Goal: Task Accomplishment & Management: Manage account settings

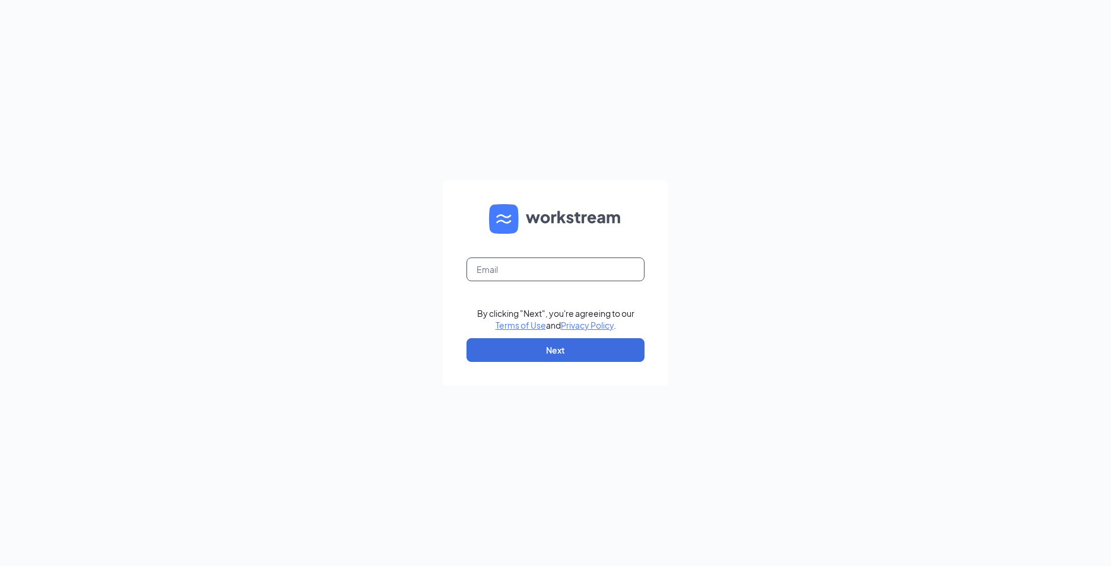
click at [527, 272] on input "text" at bounding box center [555, 270] width 178 height 24
type input "857@starboj.com"
click at [526, 345] on button "Next" at bounding box center [555, 350] width 178 height 24
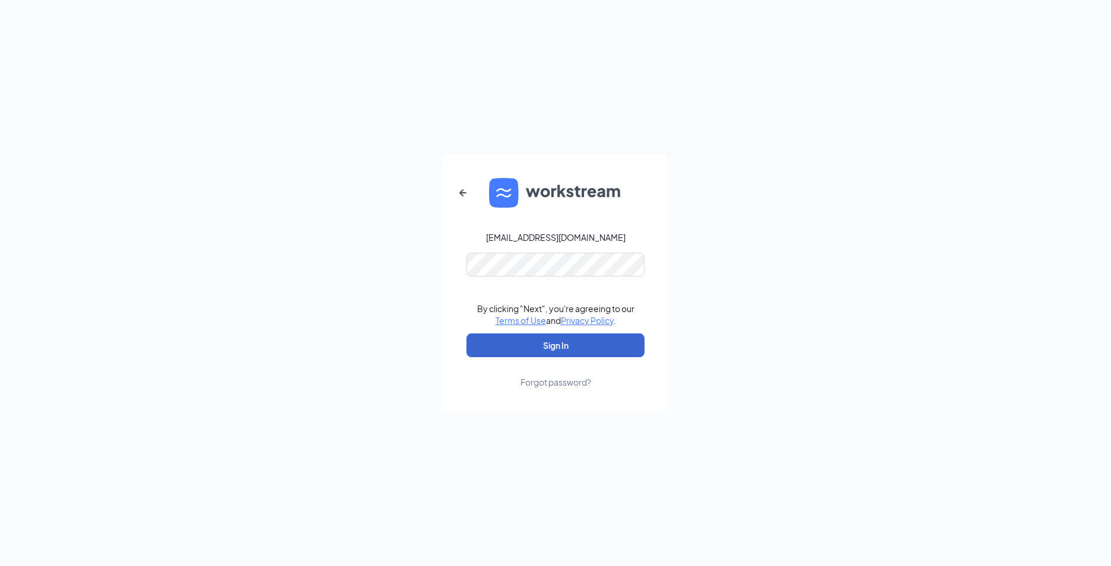
click at [529, 348] on button "Sign In" at bounding box center [555, 345] width 178 height 24
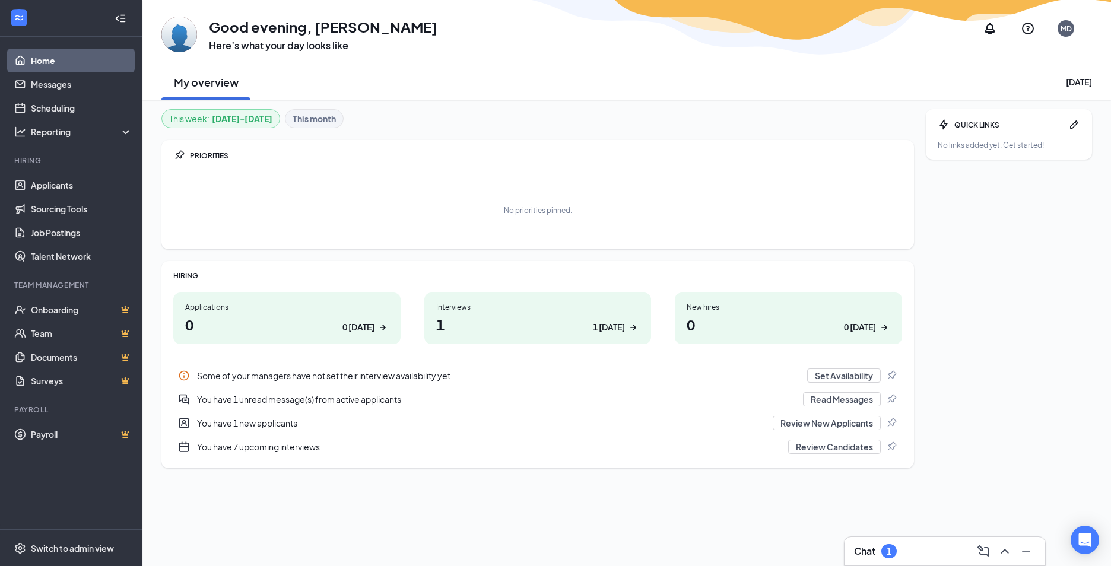
click at [373, 404] on div "You have 1 unread message(s) from active applicants" at bounding box center [496, 399] width 599 height 12
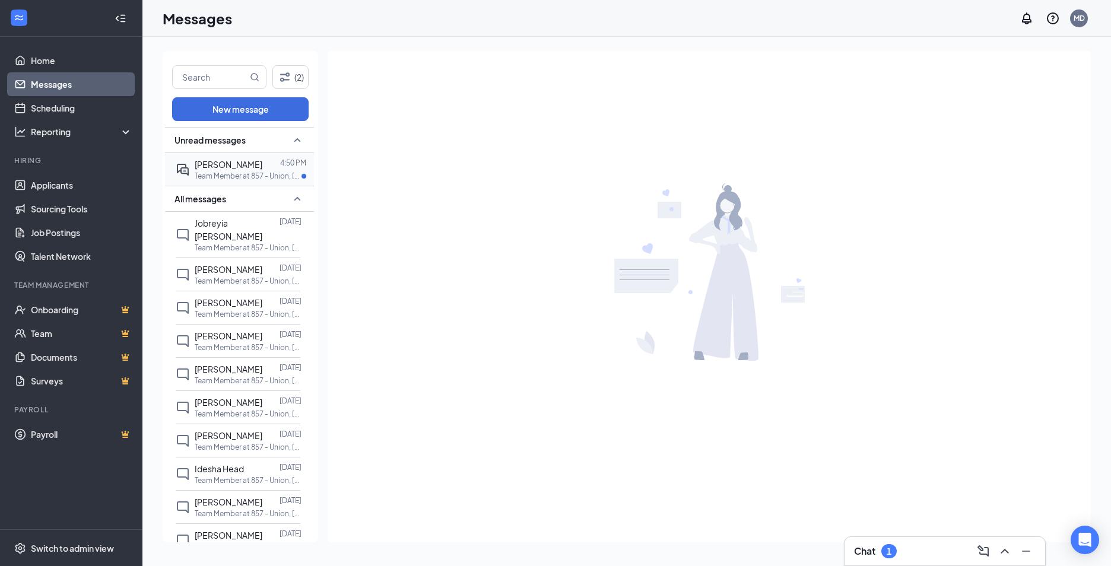
click at [262, 169] on div at bounding box center [271, 164] width 18 height 13
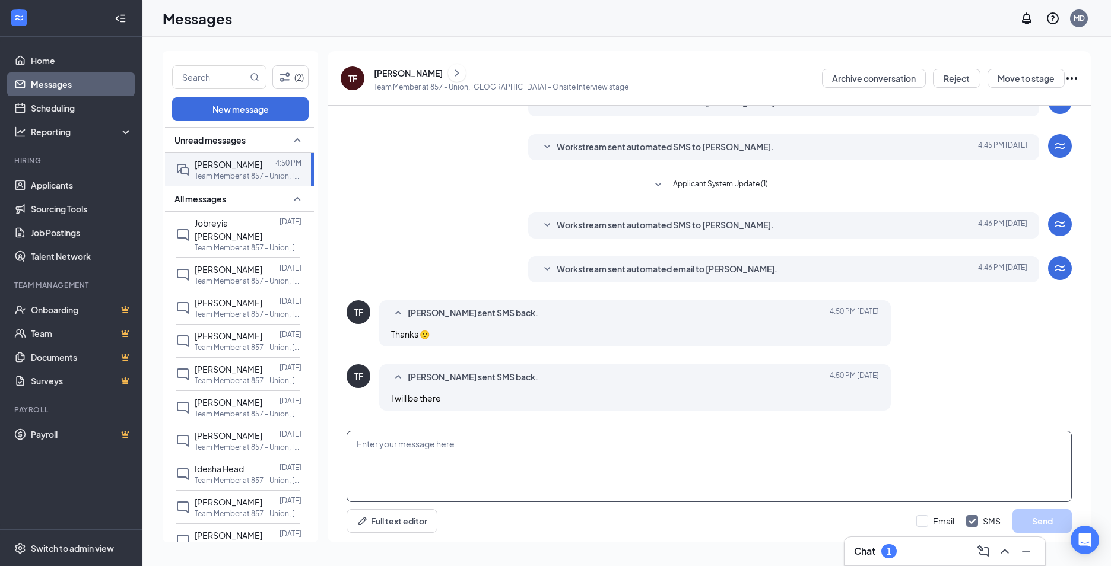
scroll to position [139, 0]
click at [718, 270] on span "Workstream sent automated email to Terri Flynn." at bounding box center [667, 267] width 221 height 14
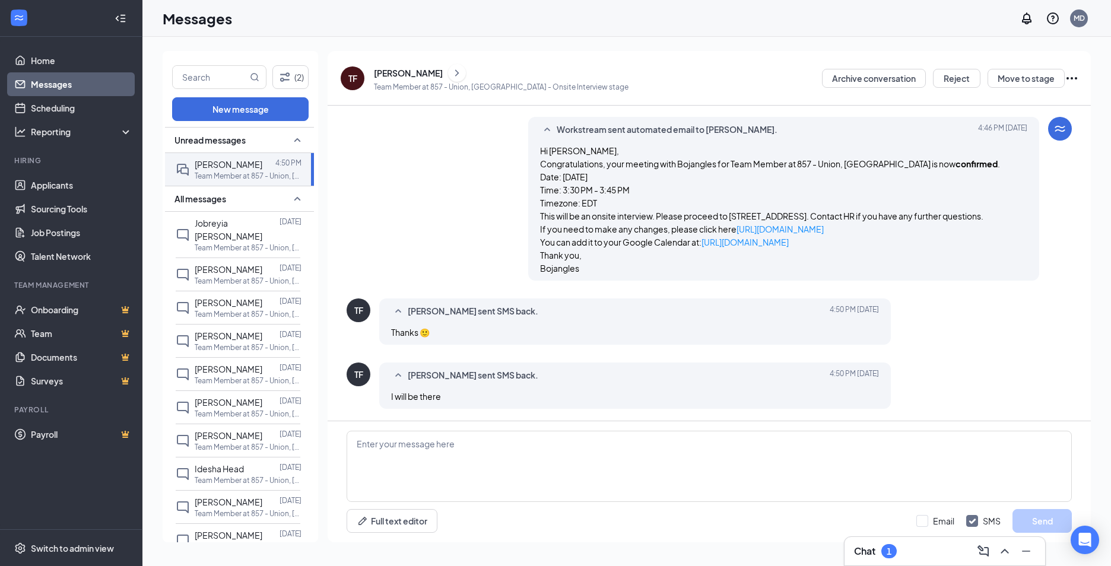
scroll to position [303, 0]
click at [225, 331] on span "Odell Price" at bounding box center [229, 336] width 68 height 11
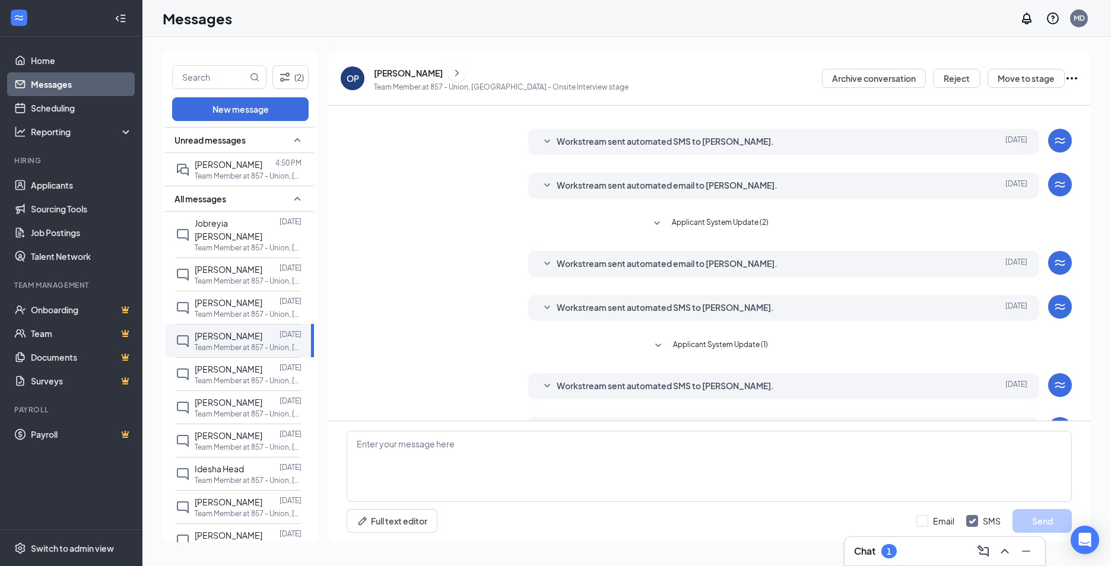
scroll to position [90, 0]
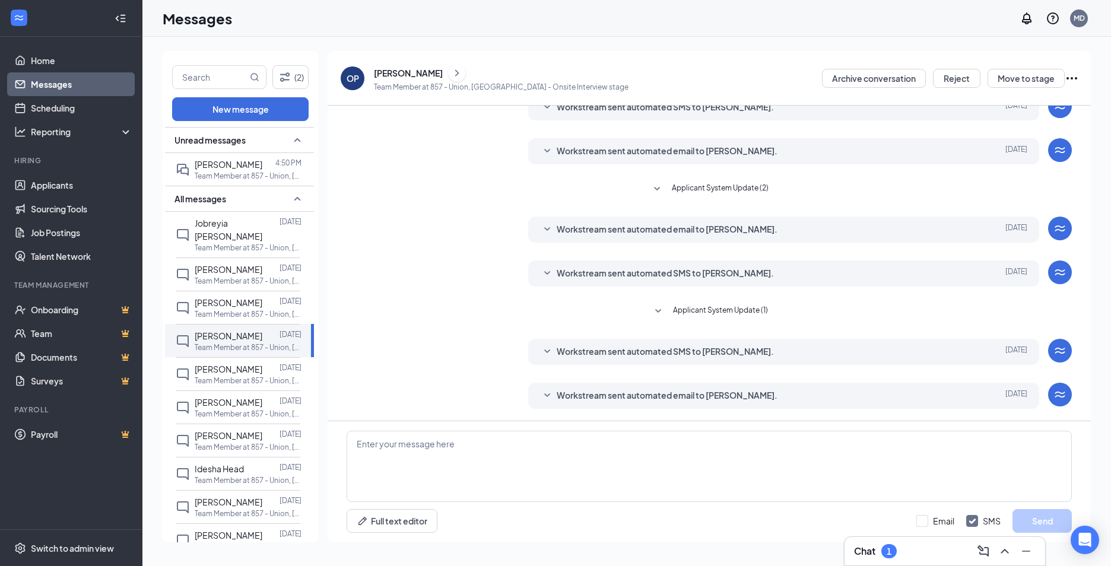
click at [574, 395] on span "Workstream sent automated email to Odell Price." at bounding box center [667, 396] width 221 height 14
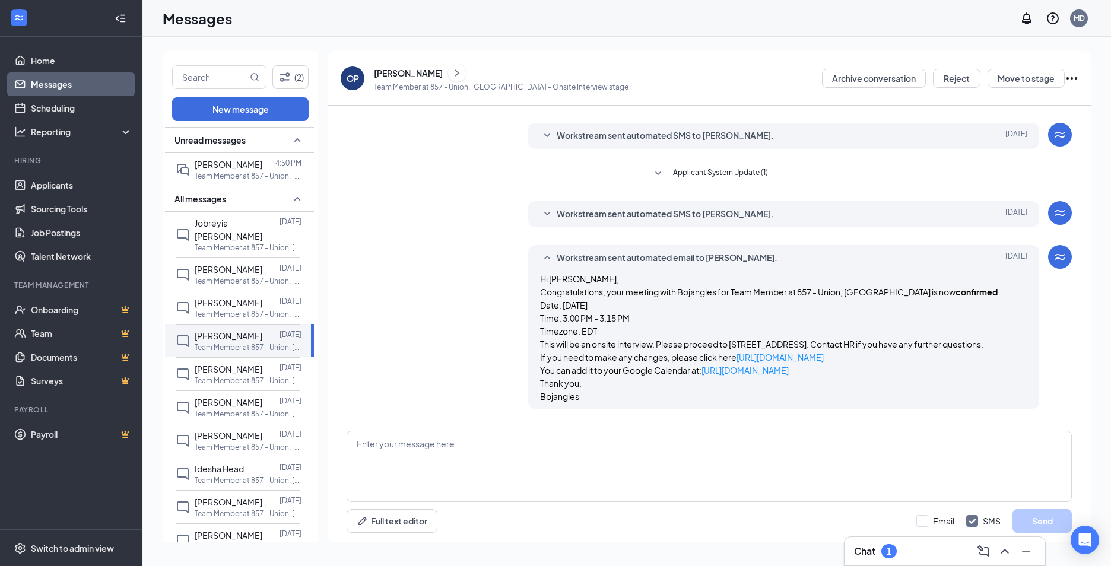
scroll to position [253, 0]
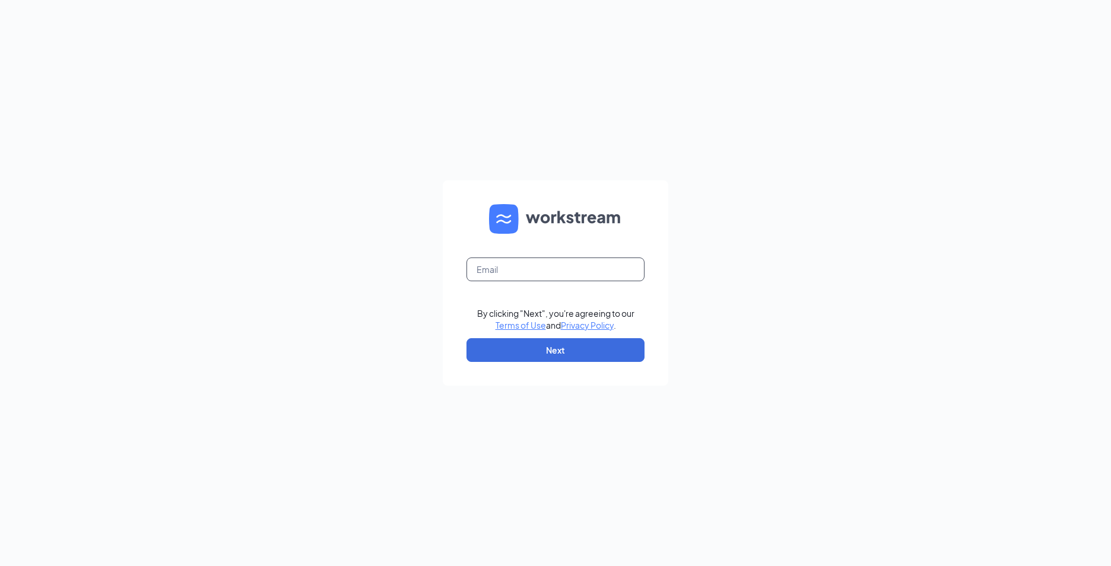
click at [574, 270] on input "text" at bounding box center [555, 270] width 178 height 24
type input "mariedavis1028@yahoo.com"
click at [567, 356] on button "Next" at bounding box center [555, 350] width 178 height 24
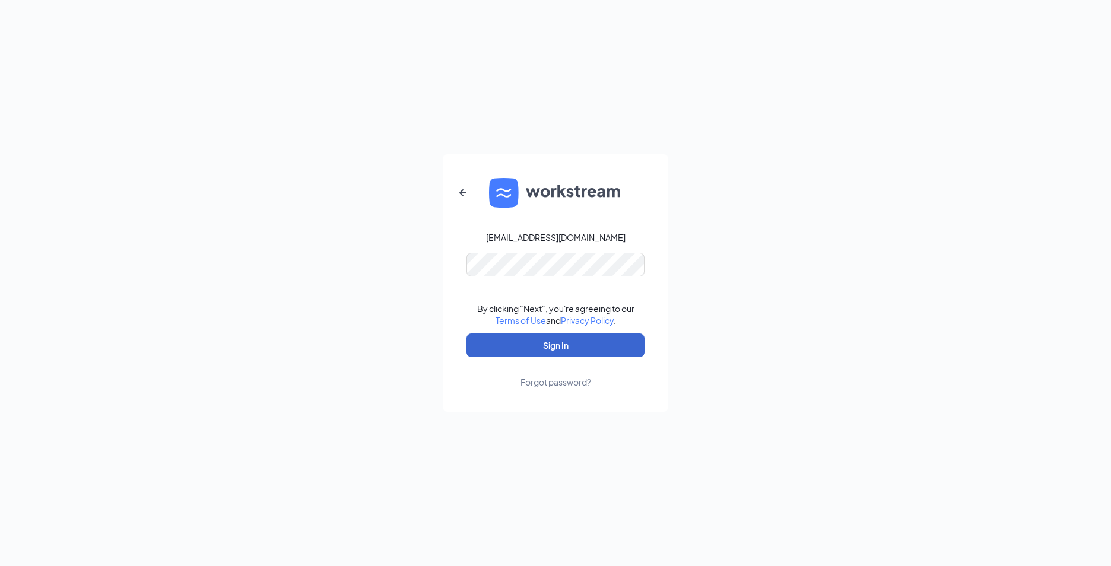
click at [567, 356] on button "Sign In" at bounding box center [555, 345] width 178 height 24
click at [570, 345] on button "Sign In" at bounding box center [555, 345] width 178 height 24
click at [463, 195] on icon "ArrowLeftNew" at bounding box center [463, 193] width 14 height 14
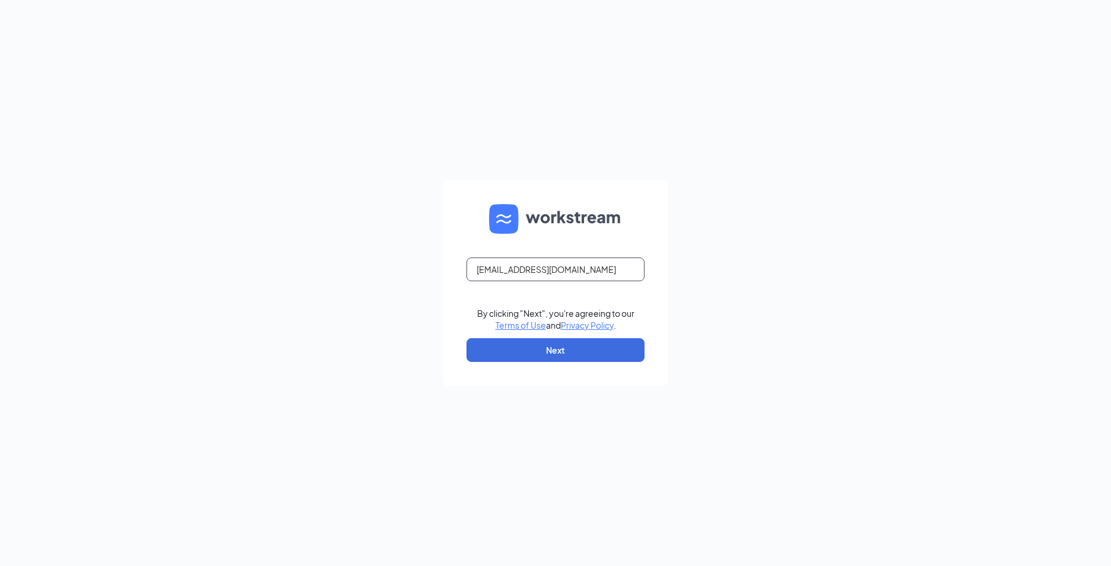
click at [610, 267] on input "mariedavis1028@yahoo.com" at bounding box center [555, 270] width 178 height 24
type input "m"
click at [579, 273] on input "text" at bounding box center [555, 270] width 178 height 24
click at [544, 272] on input "text" at bounding box center [555, 270] width 178 height 24
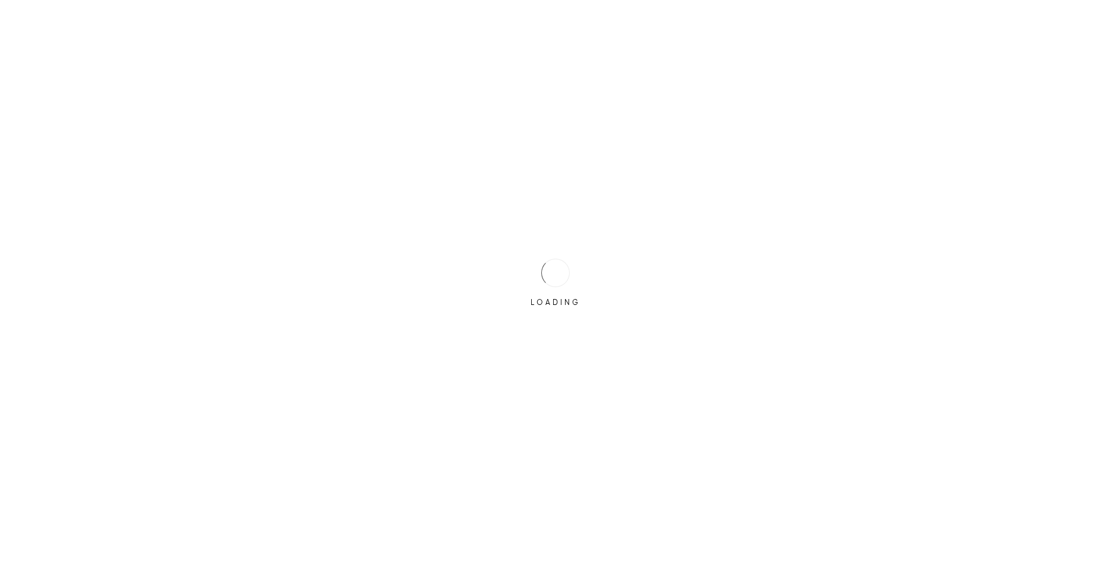
click at [568, 267] on div at bounding box center [555, 273] width 40 height 40
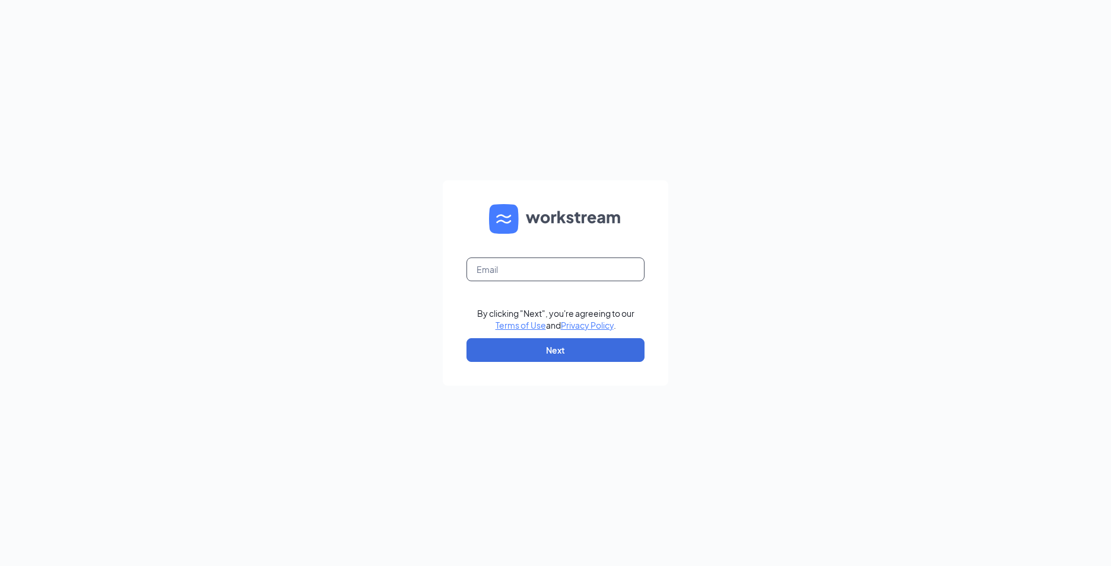
click at [568, 267] on input "text" at bounding box center [555, 270] width 178 height 24
type input "857@starboj.com"
click at [557, 345] on button "Next" at bounding box center [555, 350] width 178 height 24
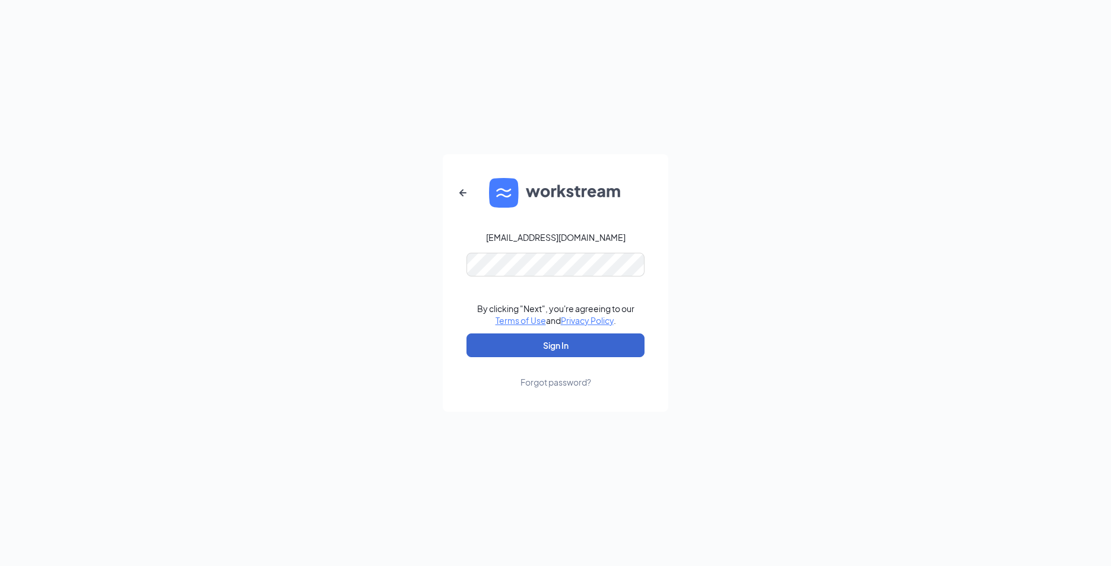
click at [557, 345] on button "Sign In" at bounding box center [555, 345] width 178 height 24
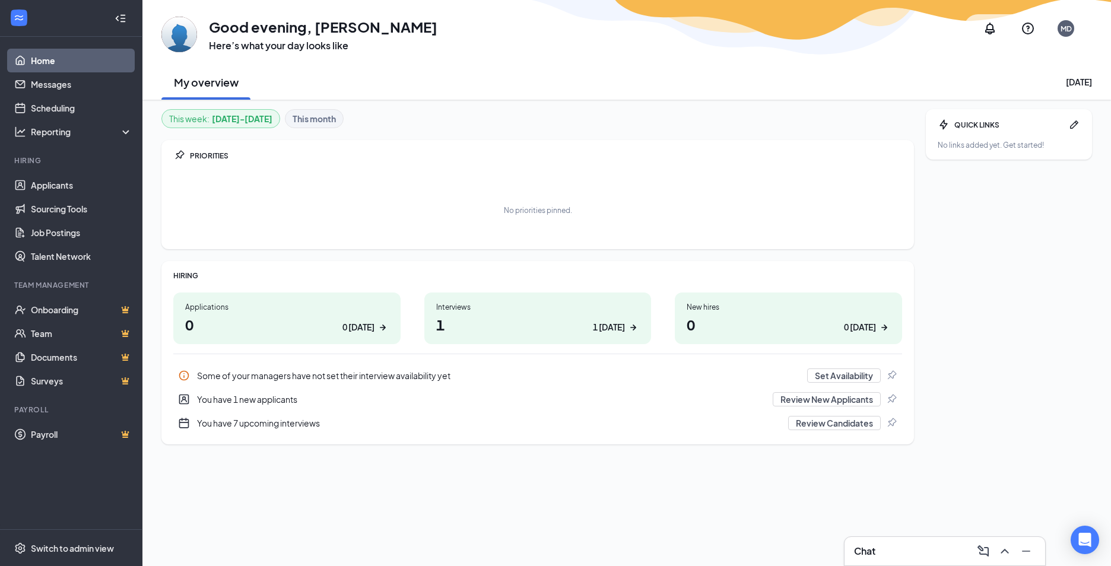
click at [455, 325] on h1 "1 1 [DATE]" at bounding box center [538, 324] width 204 height 20
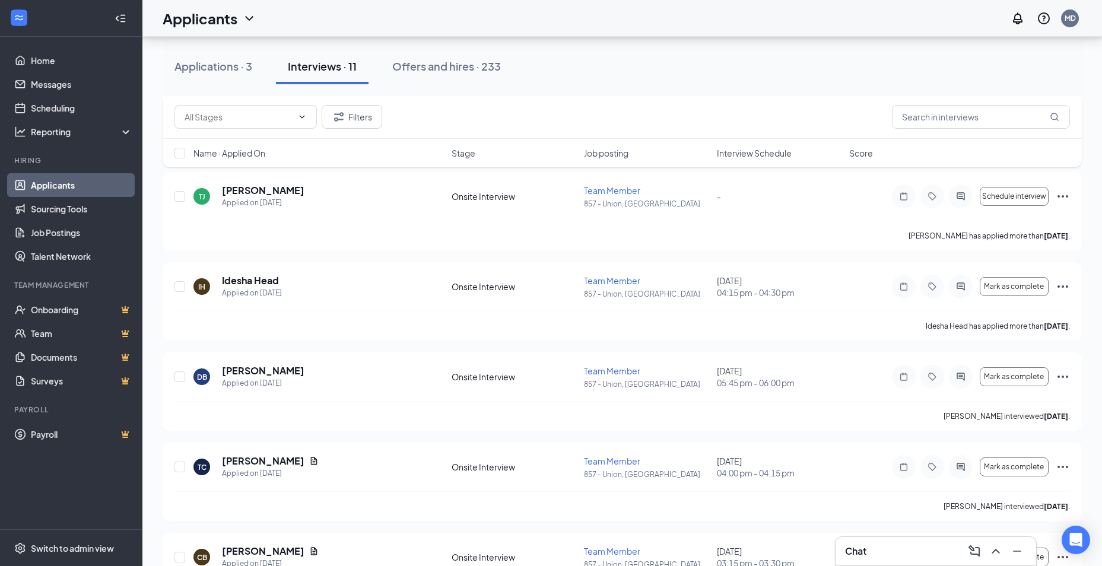
scroll to position [539, 0]
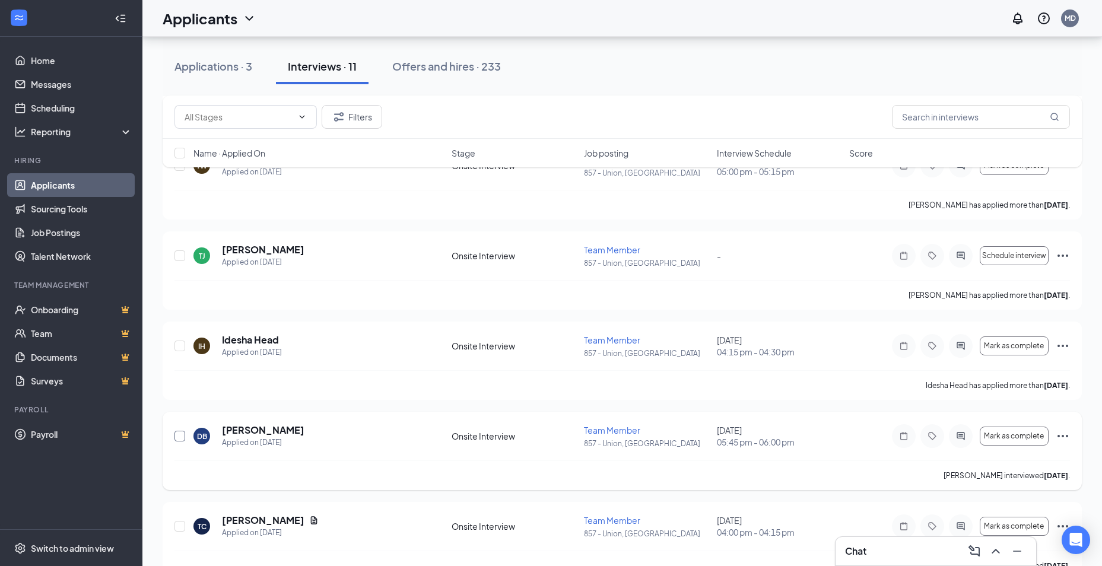
click at [179, 435] on input "checkbox" at bounding box center [179, 436] width 11 height 11
checkbox input "true"
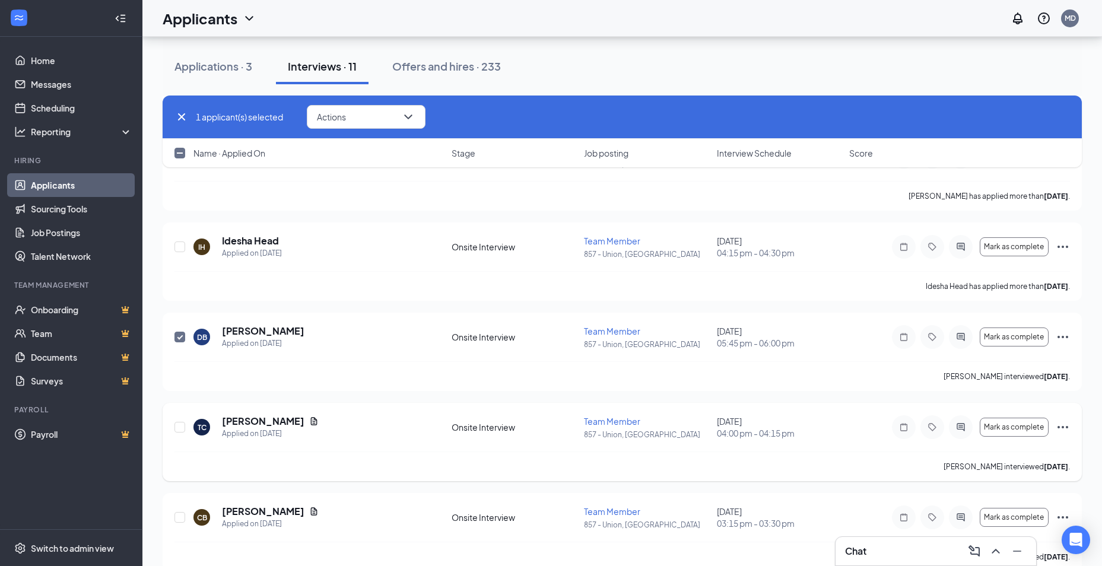
scroll to position [658, 0]
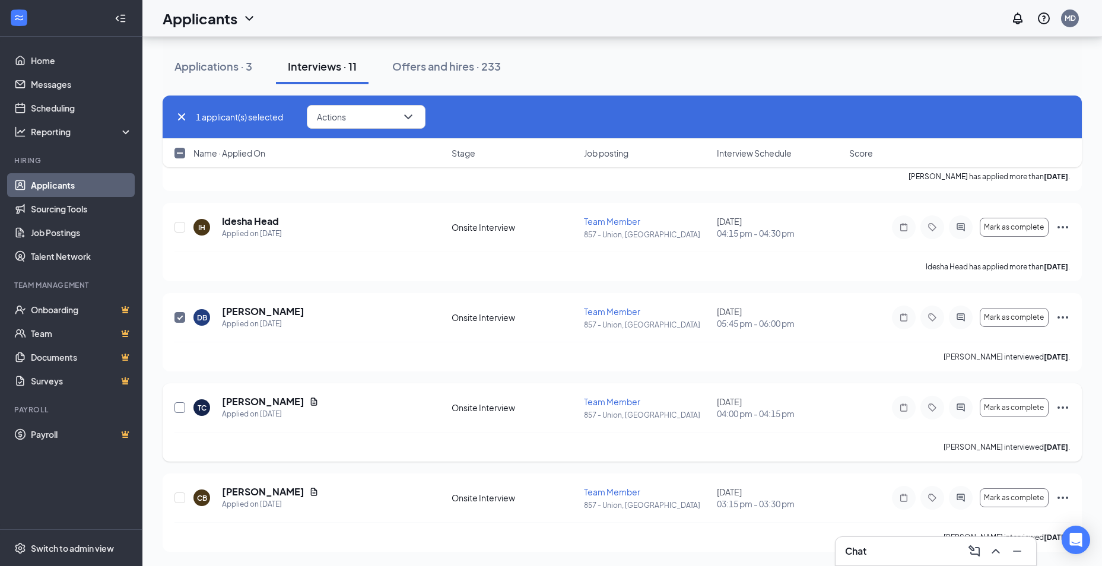
click at [181, 406] on input "checkbox" at bounding box center [179, 407] width 11 height 11
checkbox input "true"
click at [180, 499] on input "checkbox" at bounding box center [179, 497] width 11 height 11
checkbox input "true"
click at [412, 118] on icon "ChevronDown" at bounding box center [408, 117] width 14 height 14
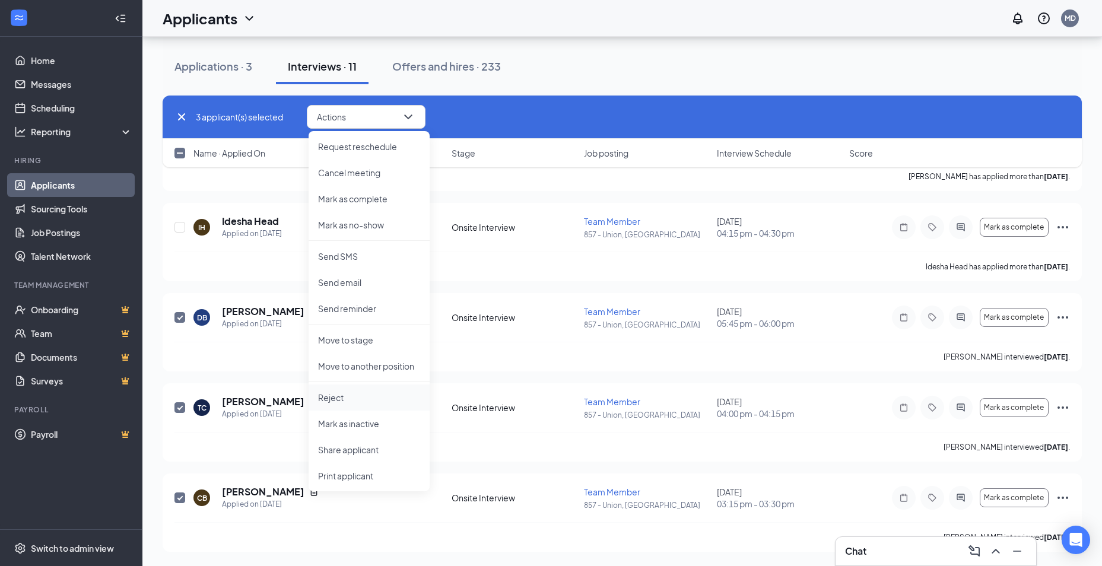
click at [347, 399] on p "Reject" at bounding box center [369, 398] width 102 height 12
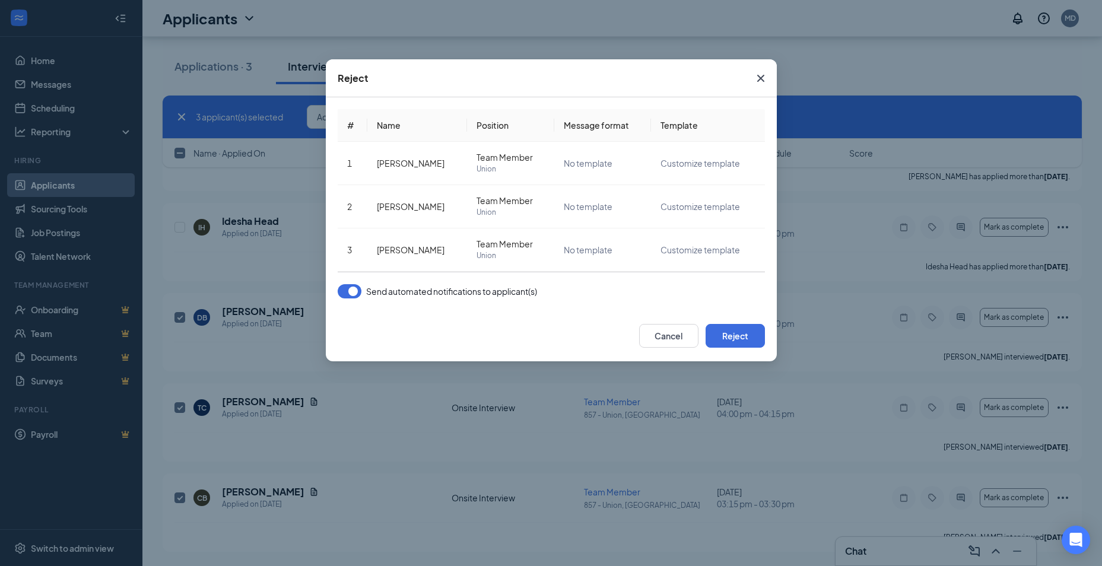
click at [338, 289] on div "Send automated notifications to applicant(s)" at bounding box center [437, 291] width 199 height 14
click at [340, 293] on button "button" at bounding box center [350, 291] width 24 height 14
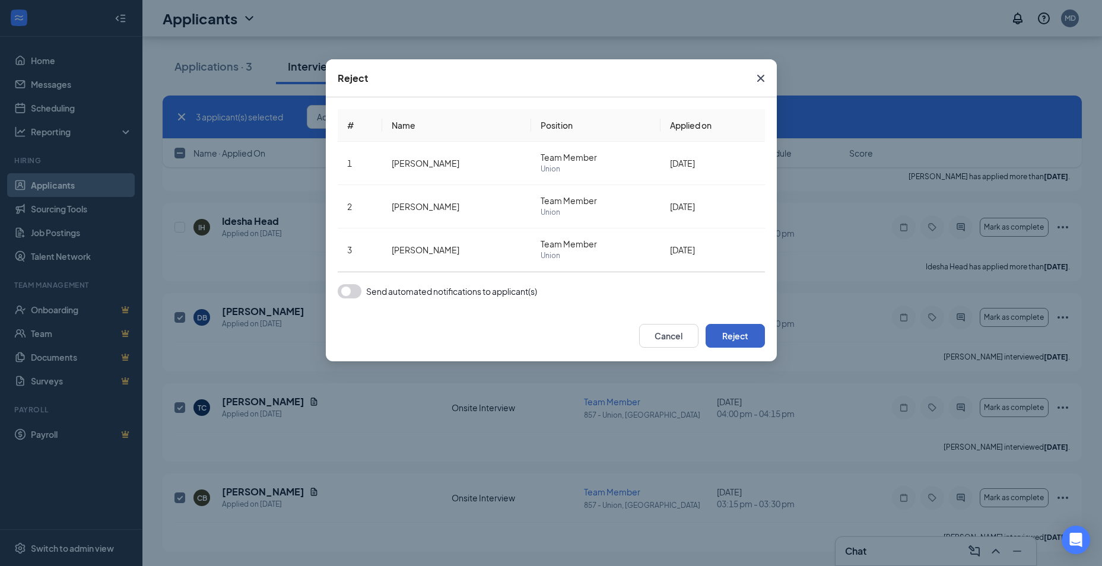
click at [756, 335] on button "Reject" at bounding box center [735, 336] width 59 height 24
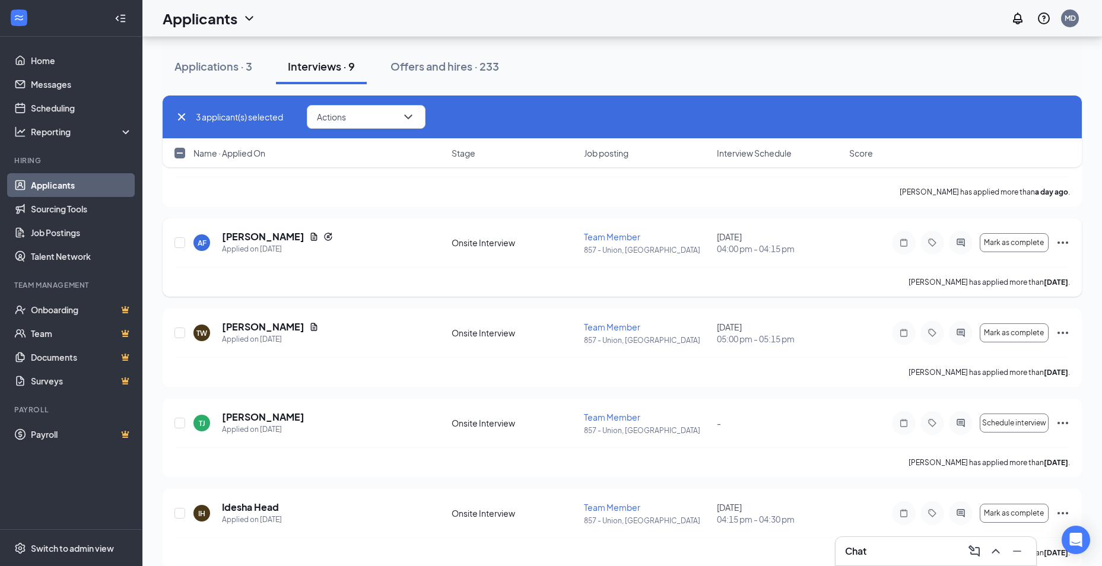
checkbox input "false"
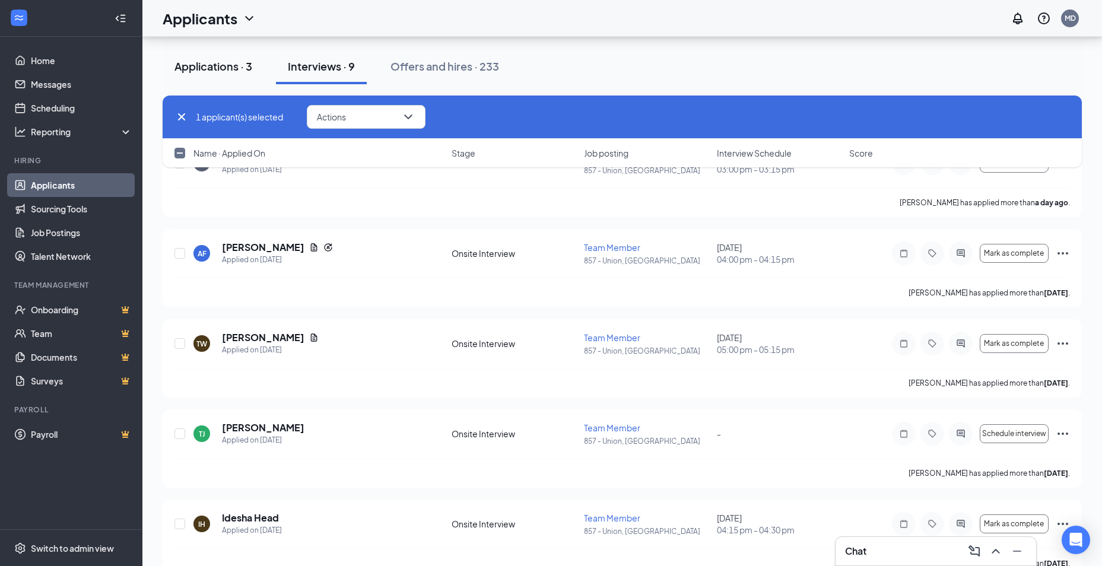
click at [221, 68] on div "Applications · 3" at bounding box center [213, 66] width 78 height 15
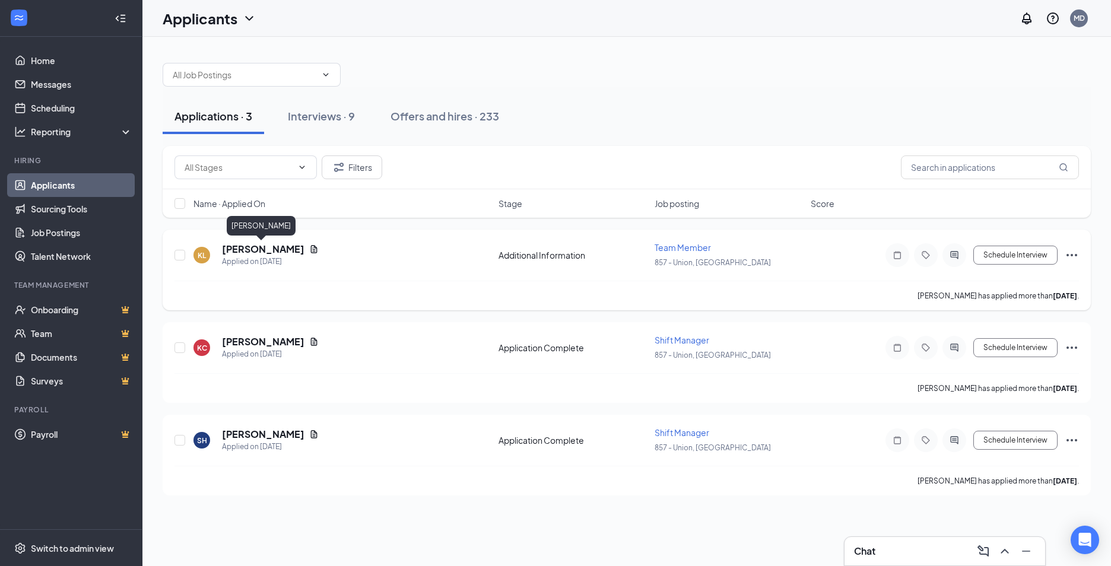
click at [271, 249] on h5 "[PERSON_NAME]" at bounding box center [263, 249] width 82 height 13
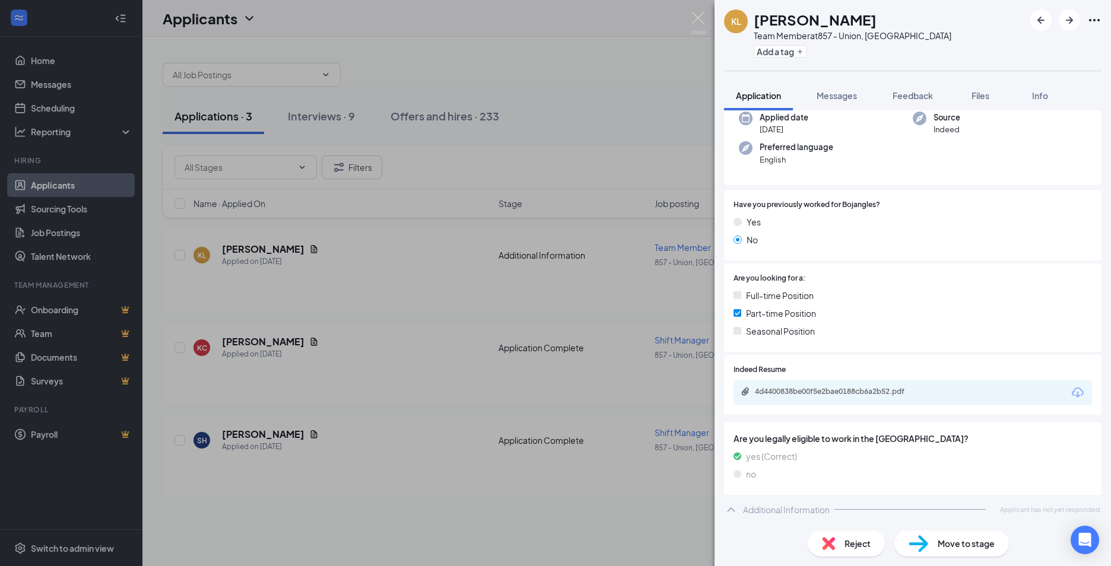
scroll to position [96, 0]
click at [858, 395] on div "4d4400838be00f5e2bae0188cb6a2b52.pdf" at bounding box center [838, 390] width 166 height 9
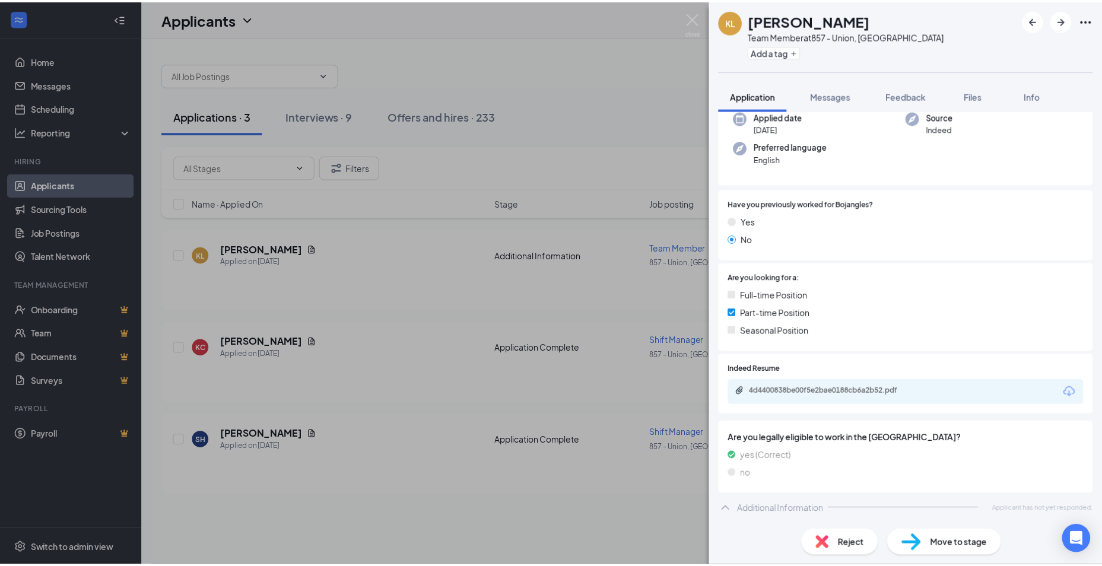
scroll to position [91, 0]
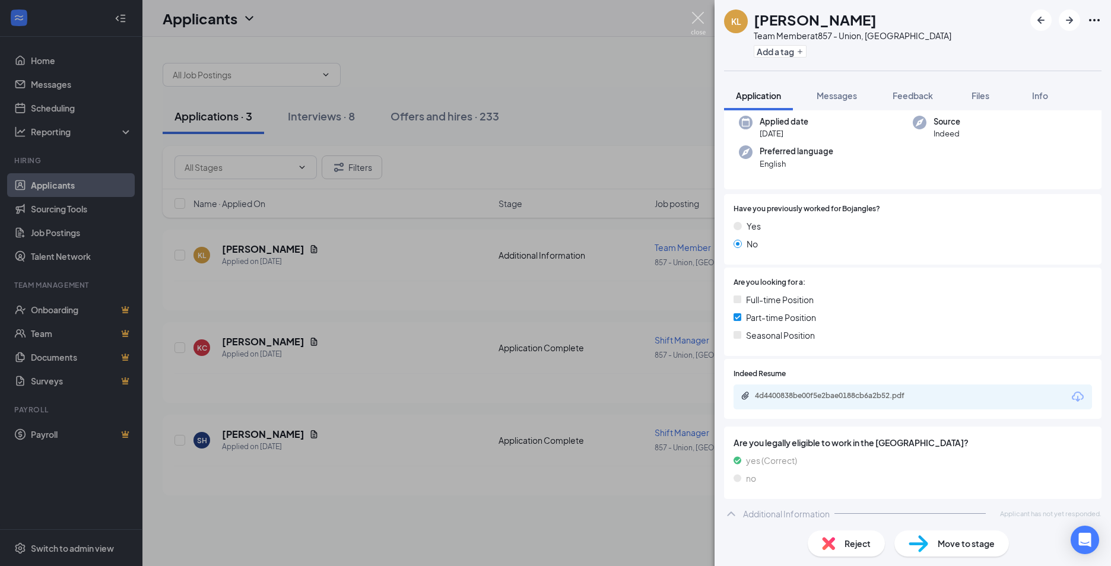
click at [699, 19] on img at bounding box center [698, 23] width 15 height 23
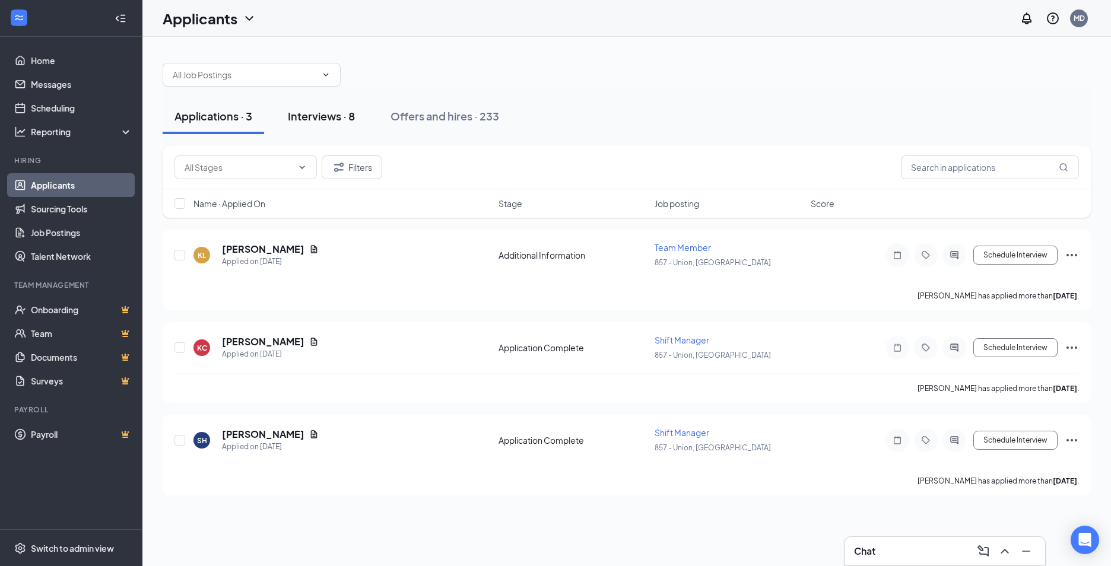
click at [315, 120] on div "Interviews · 8" at bounding box center [321, 116] width 67 height 15
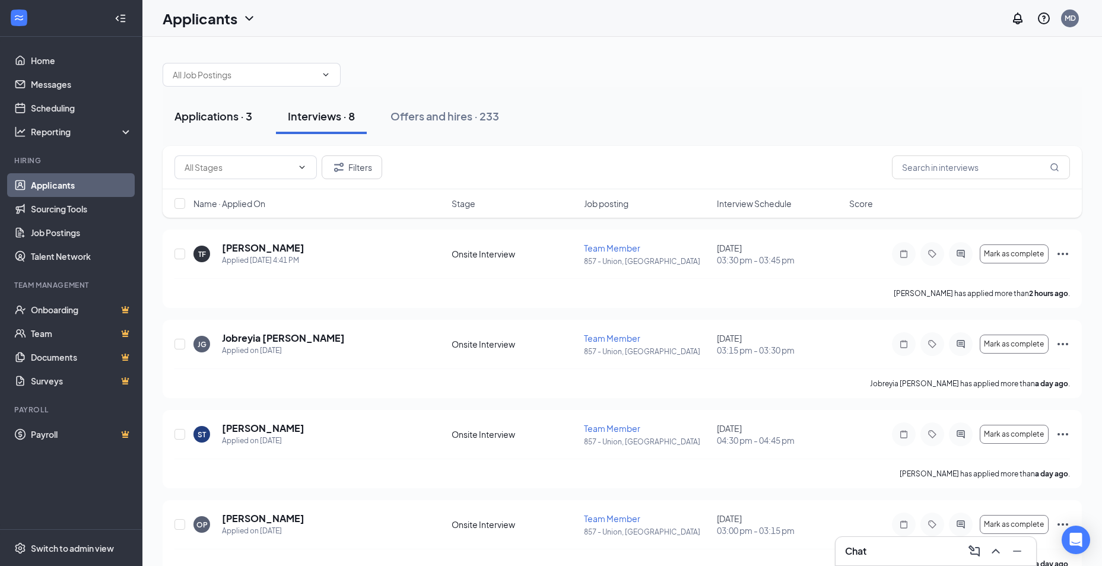
click at [205, 114] on div "Applications · 3" at bounding box center [213, 116] width 78 height 15
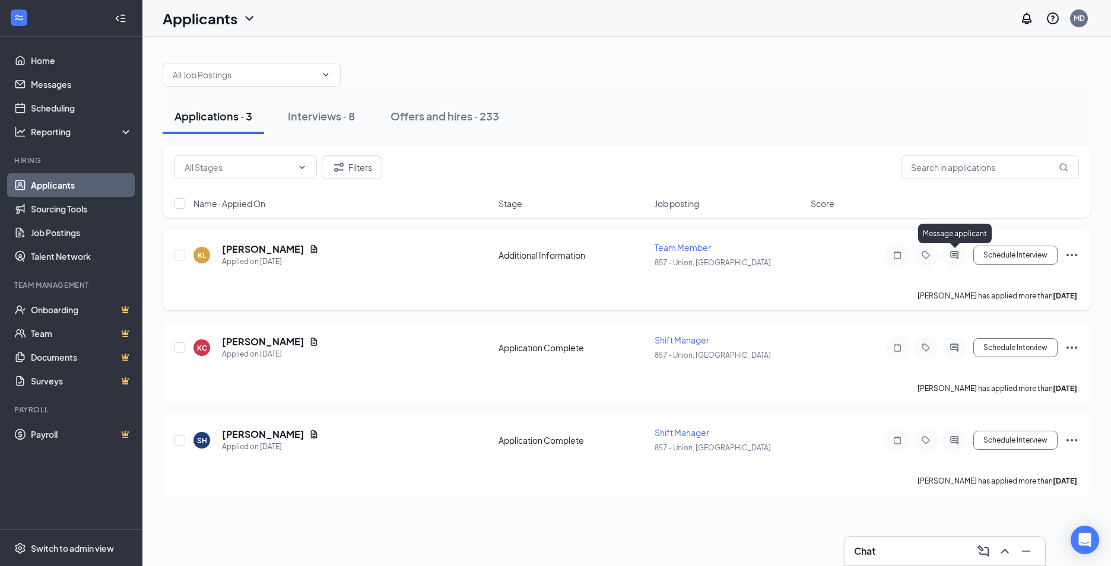
click at [955, 255] on icon "ActiveChat" at bounding box center [954, 255] width 8 height 8
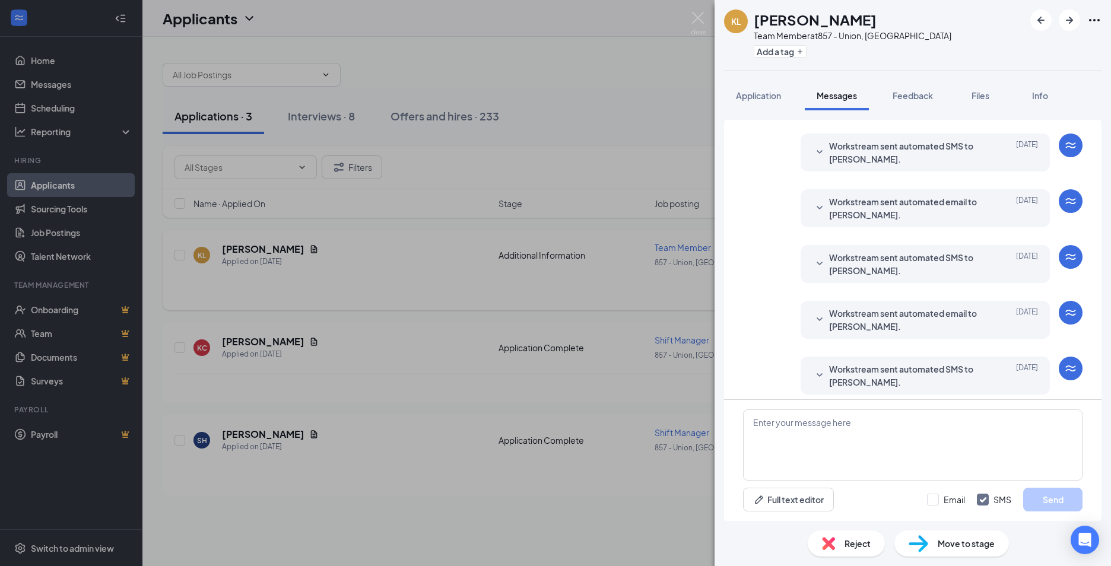
scroll to position [180, 0]
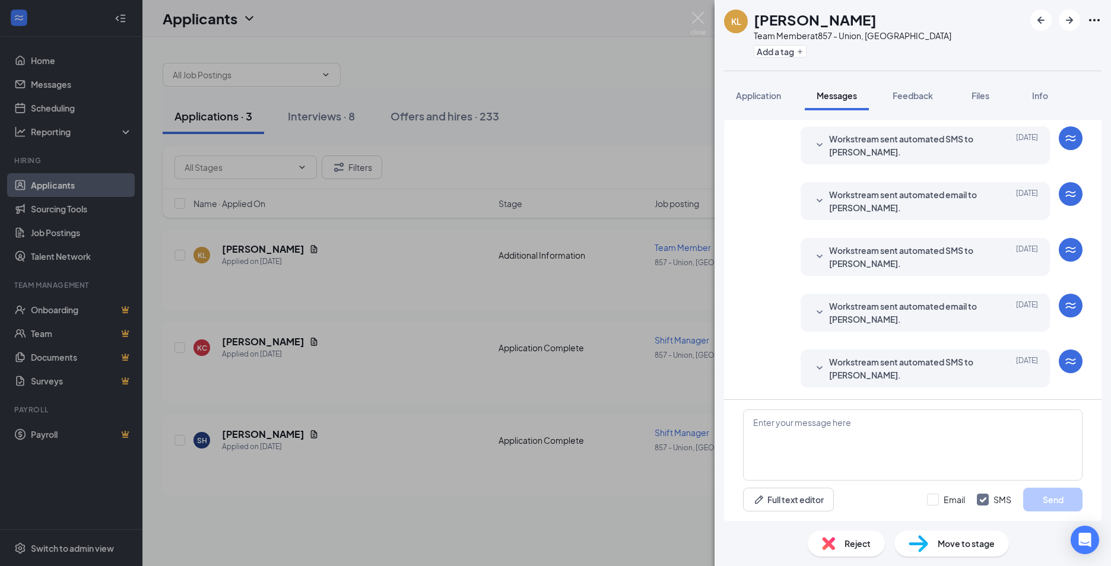
click at [907, 364] on span "Workstream sent automated SMS to [PERSON_NAME]." at bounding box center [906, 368] width 155 height 26
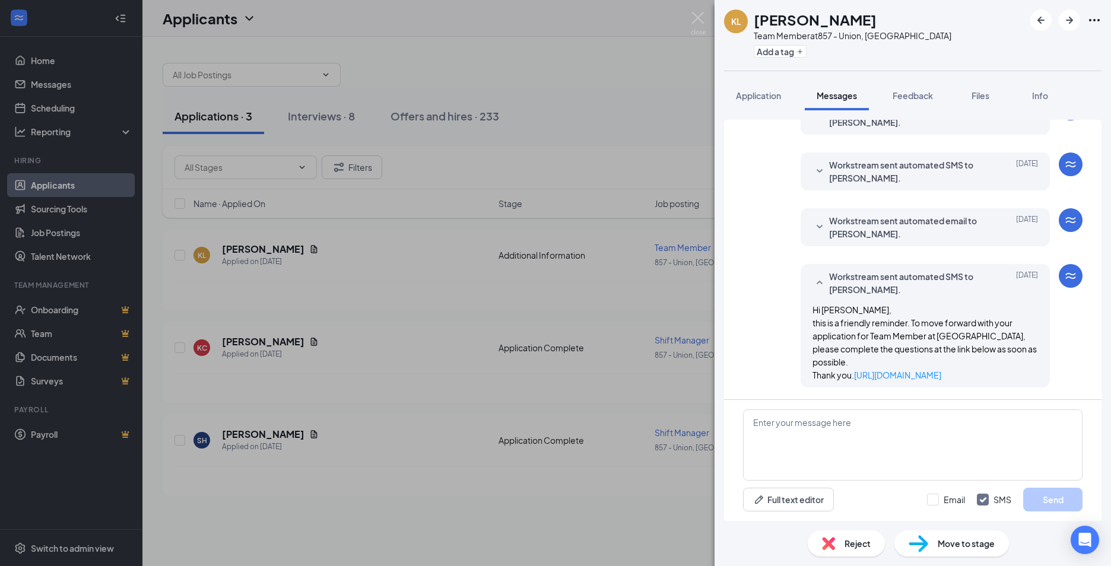
scroll to position [278, 0]
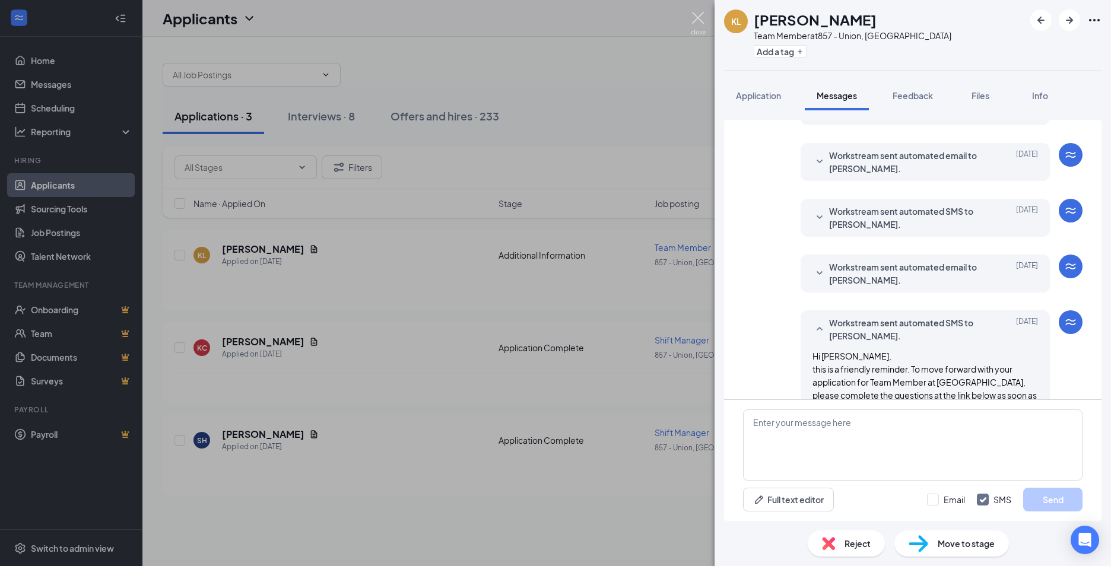
click at [698, 18] on img at bounding box center [698, 23] width 15 height 23
